Goal: Information Seeking & Learning: Learn about a topic

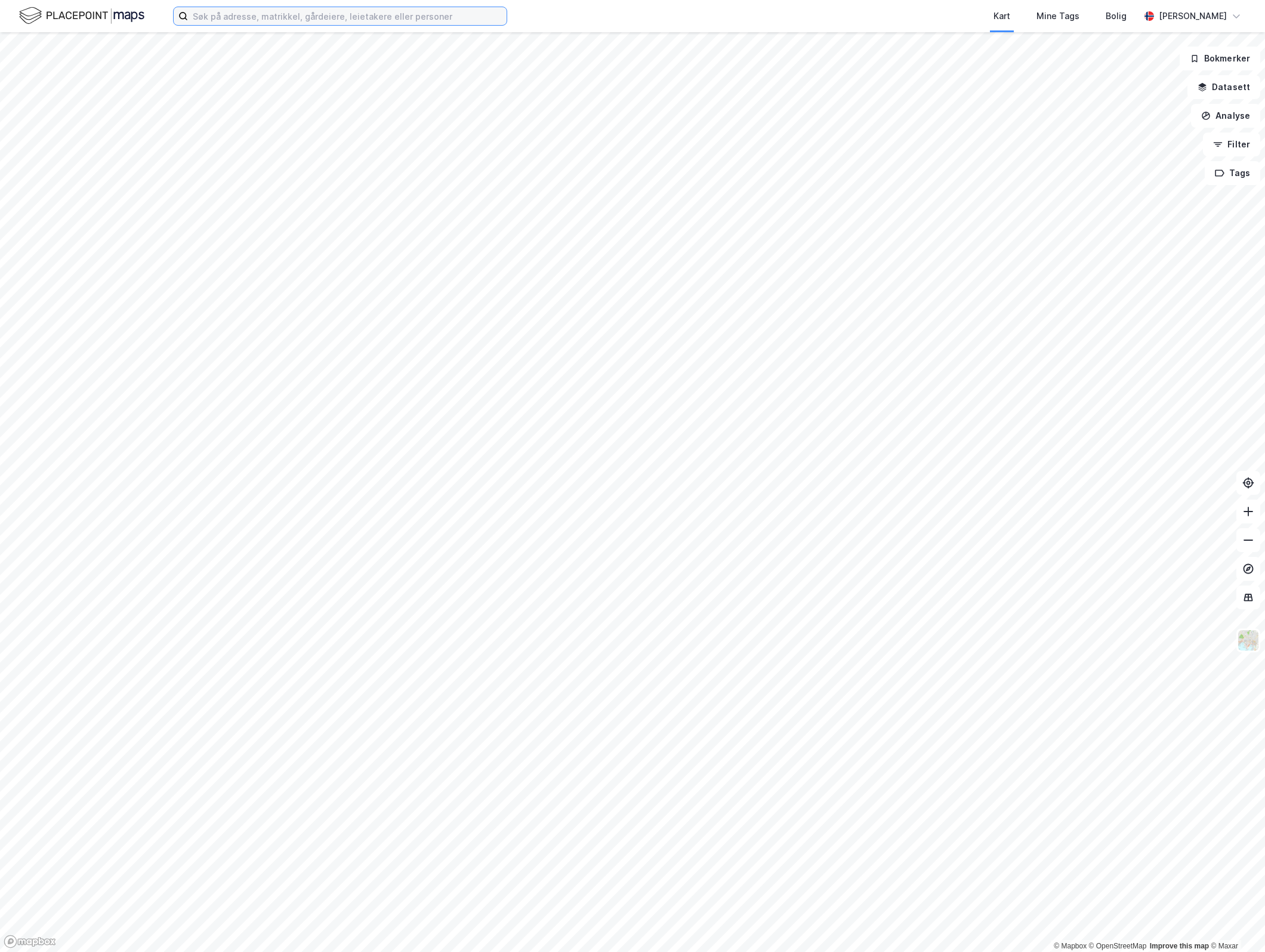
click at [293, 23] on input at bounding box center [347, 16] width 319 height 18
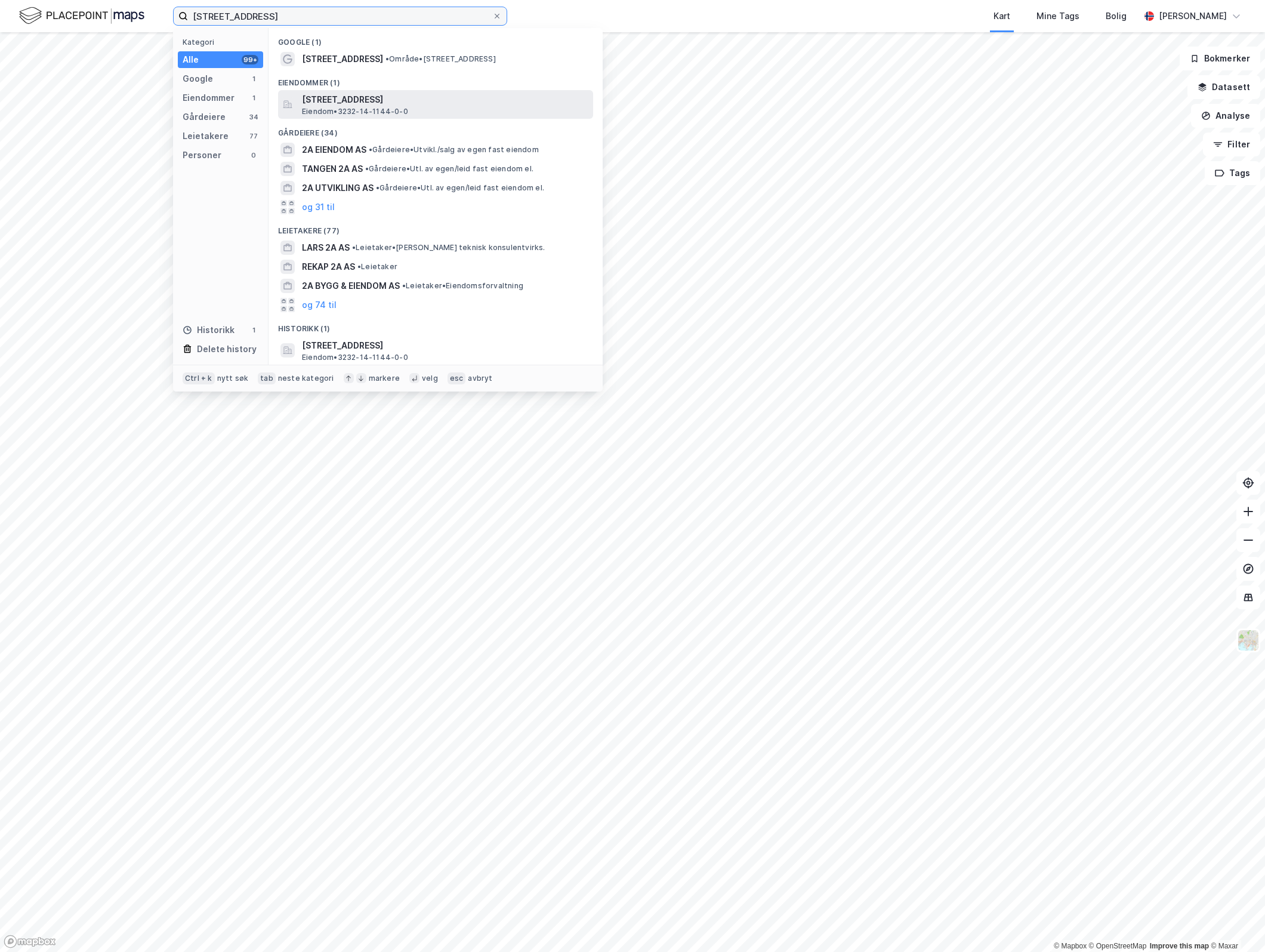
type input "[STREET_ADDRESS]"
click at [343, 108] on span "Eiendom • 3232-14-1144-0-0" at bounding box center [354, 112] width 106 height 10
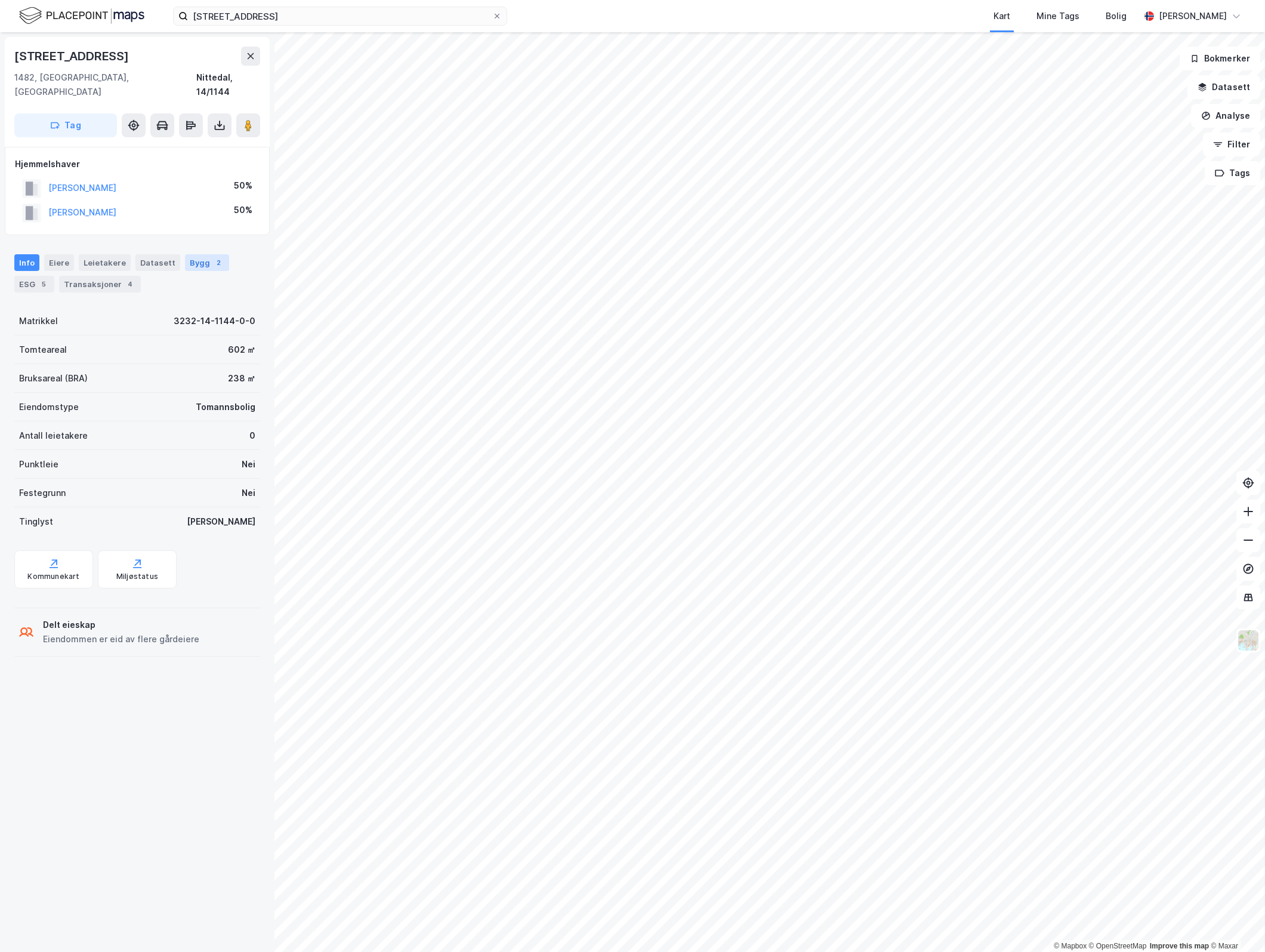
click at [185, 254] on div "Bygg 2" at bounding box center [207, 262] width 45 height 16
